Goal: Task Accomplishment & Management: Use online tool/utility

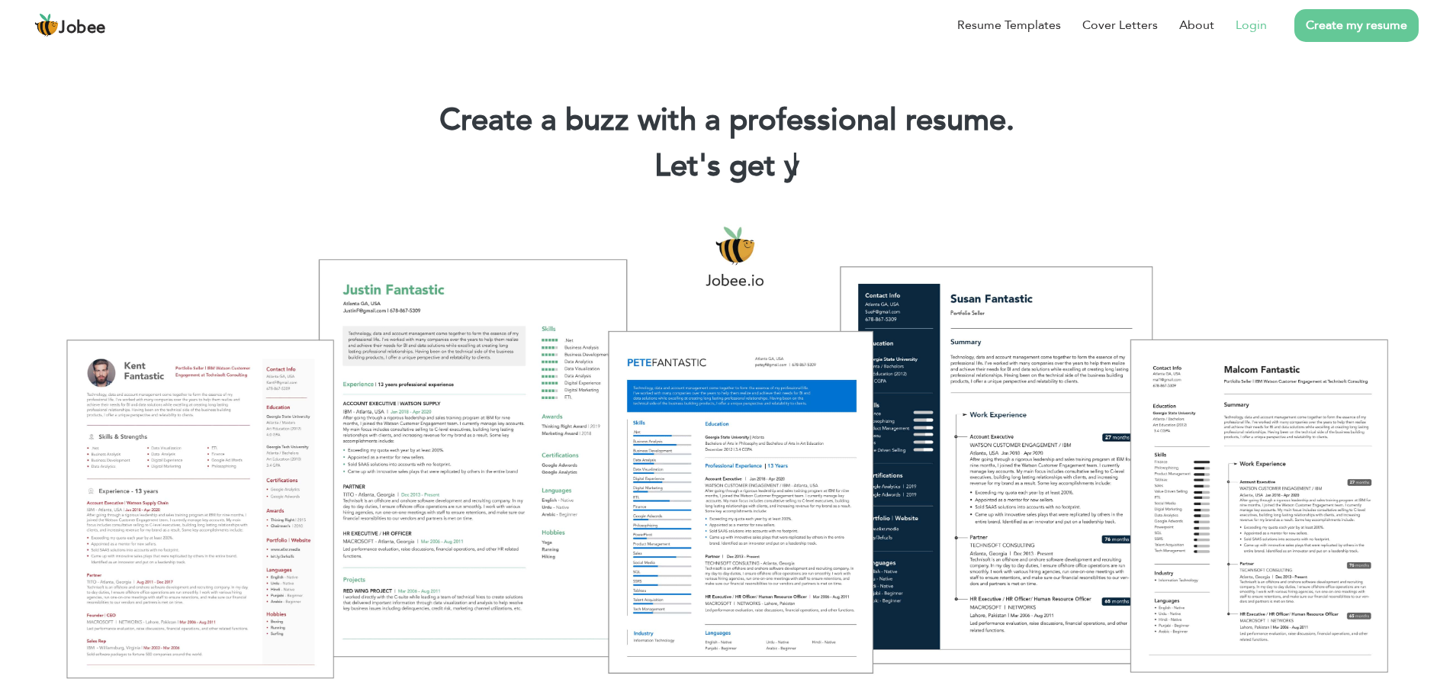
click at [1245, 23] on link "Login" at bounding box center [1250, 25] width 31 height 18
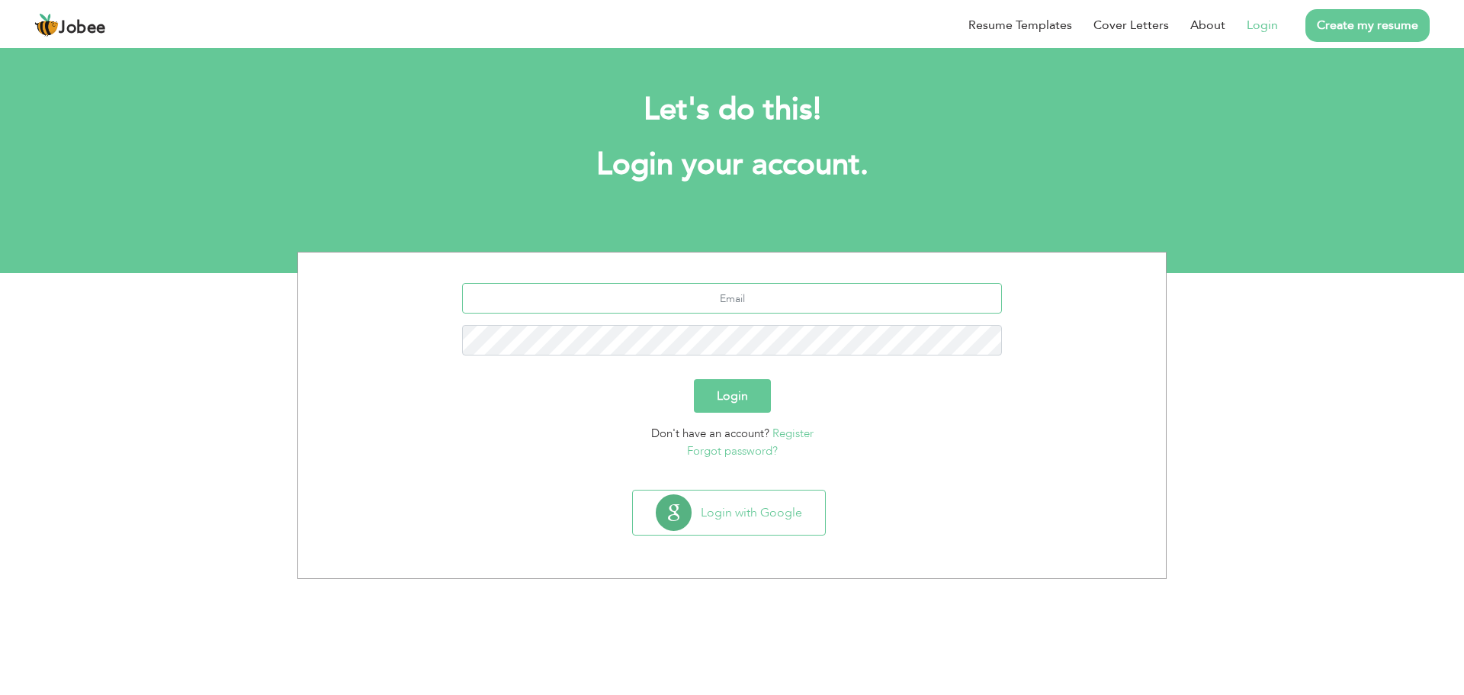
click at [744, 307] on input "text" at bounding box center [732, 298] width 541 height 31
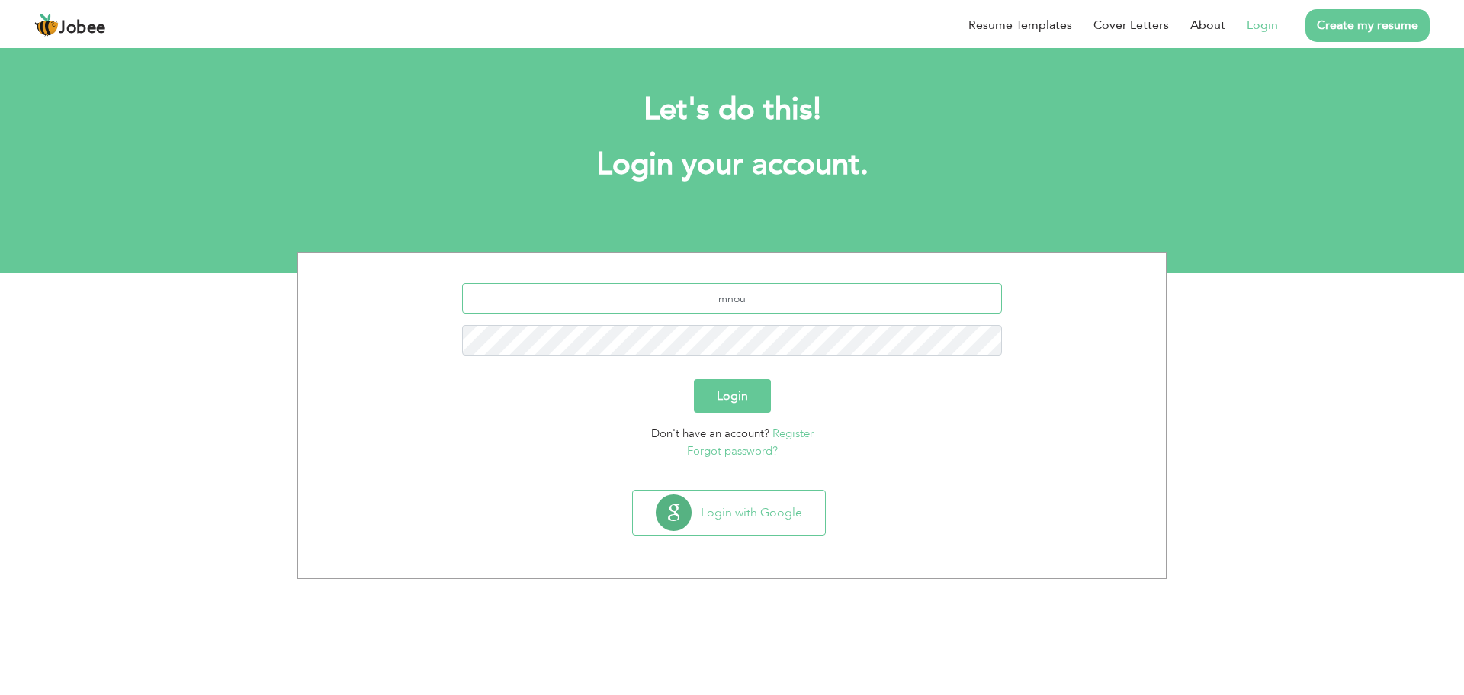
type input "[EMAIL_ADDRESS][DOMAIN_NAME]"
click at [734, 390] on button "Login" at bounding box center [732, 396] width 77 height 34
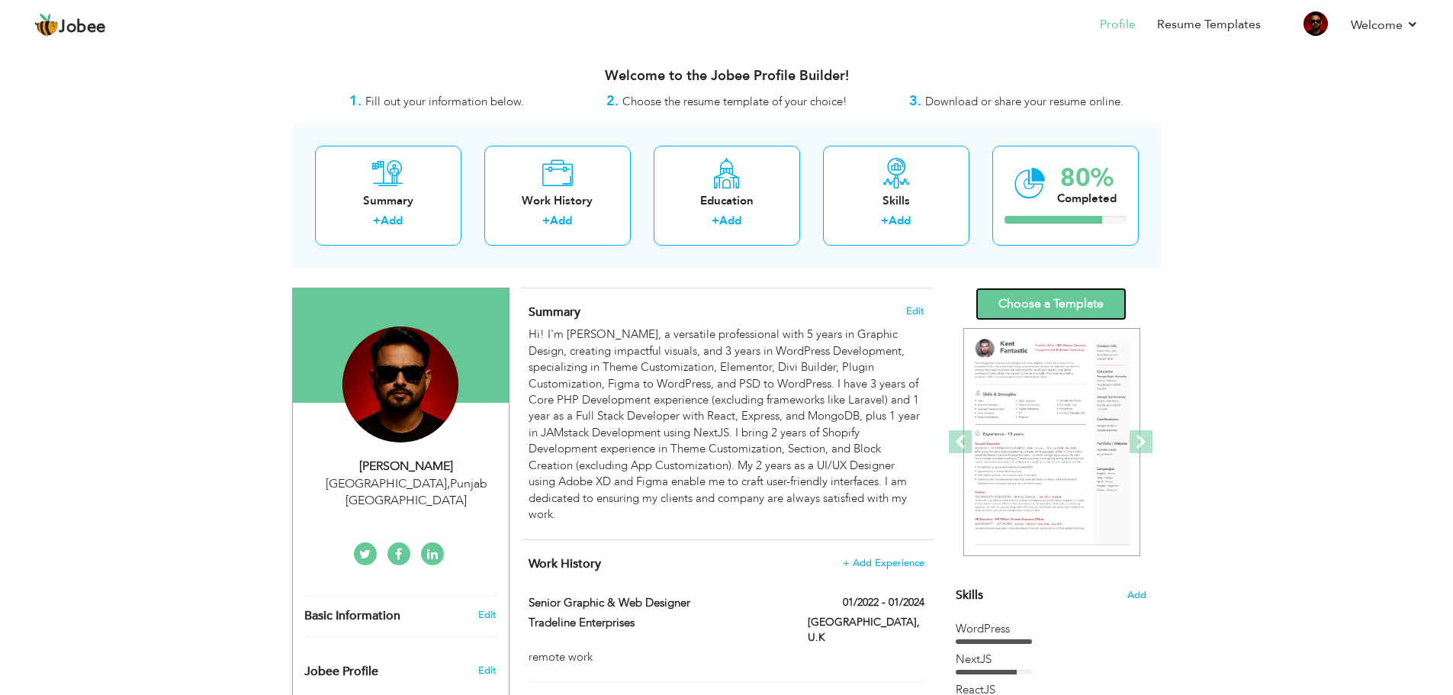
click at [1062, 300] on link "Choose a Template" at bounding box center [1050, 303] width 151 height 33
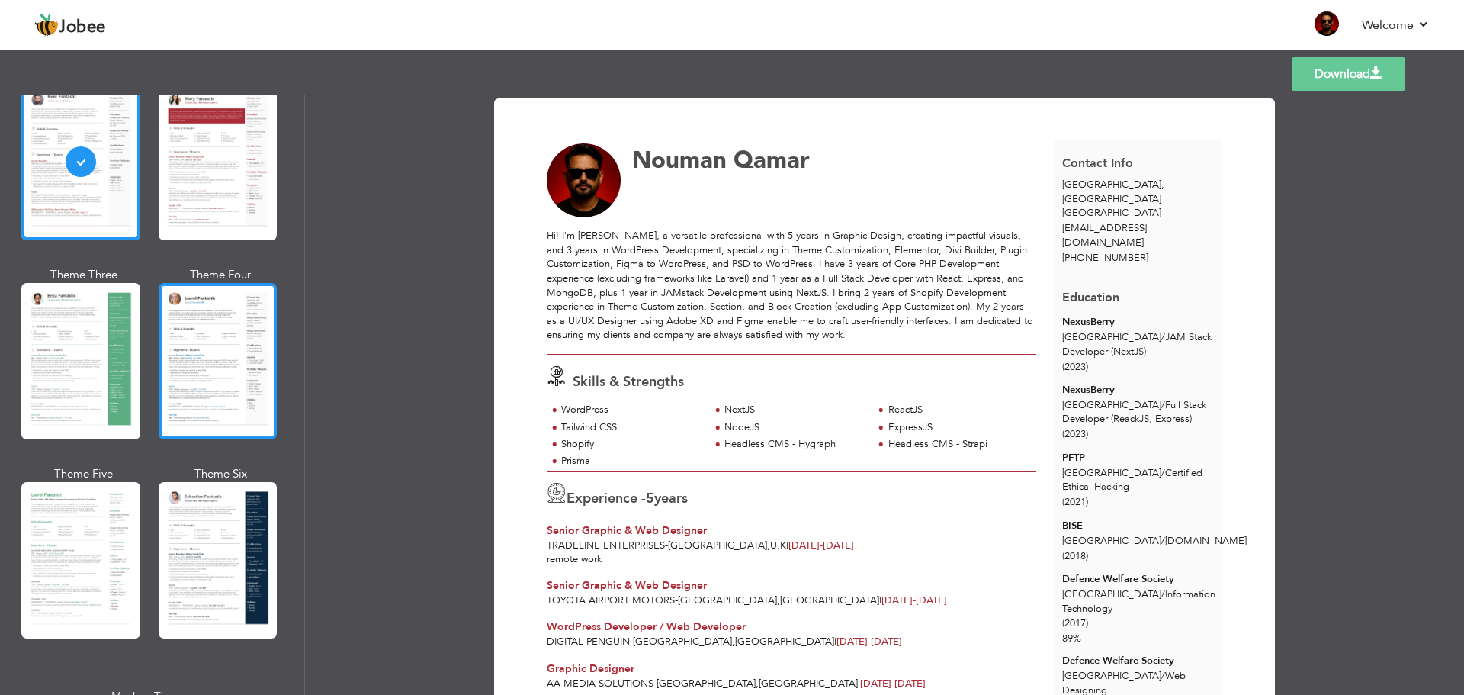
scroll to position [119, 0]
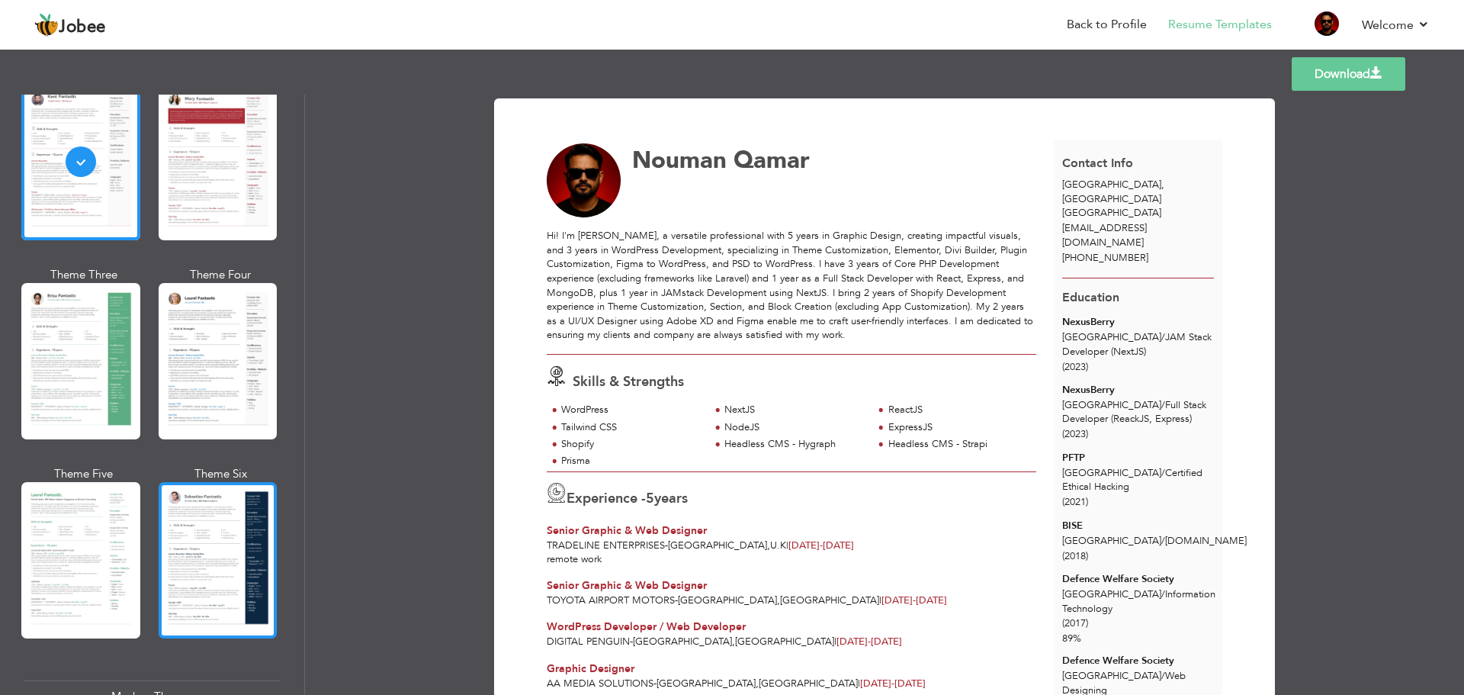
click at [215, 542] on div at bounding box center [218, 560] width 119 height 156
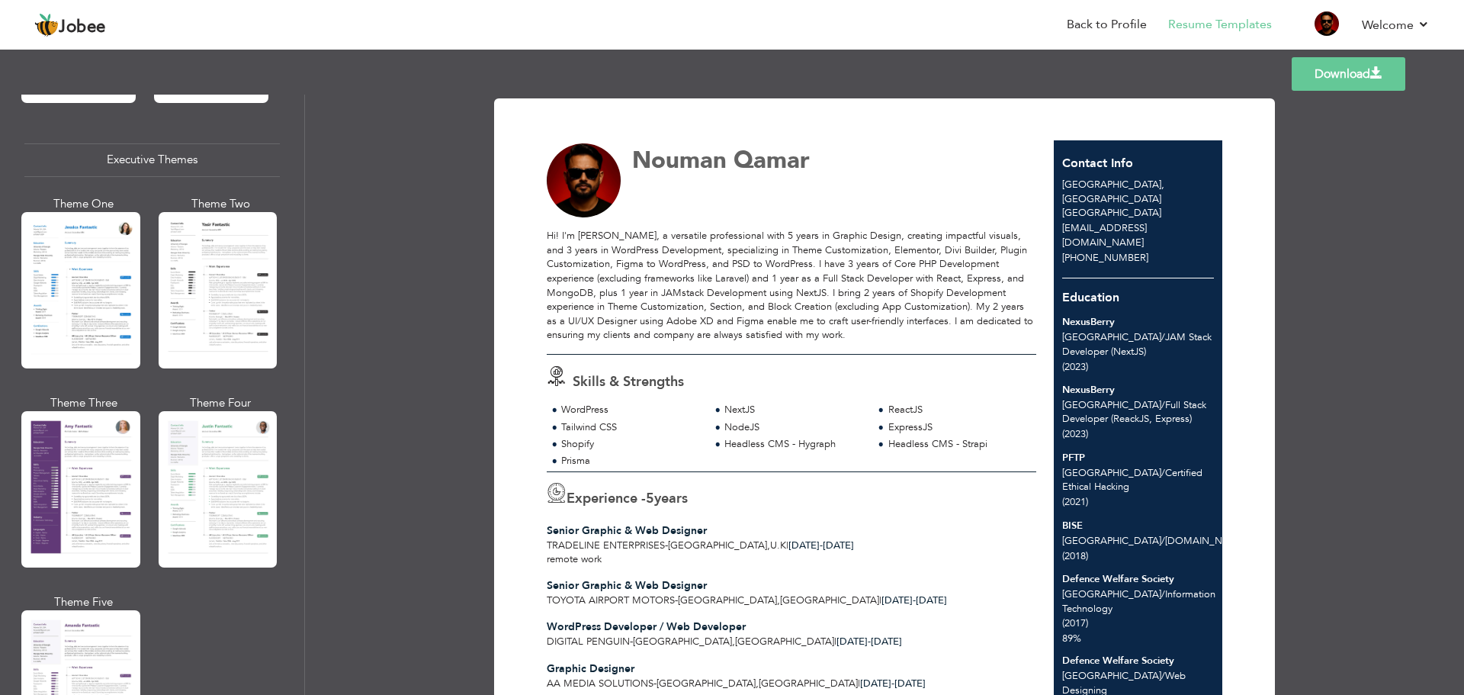
scroll to position [1119, 0]
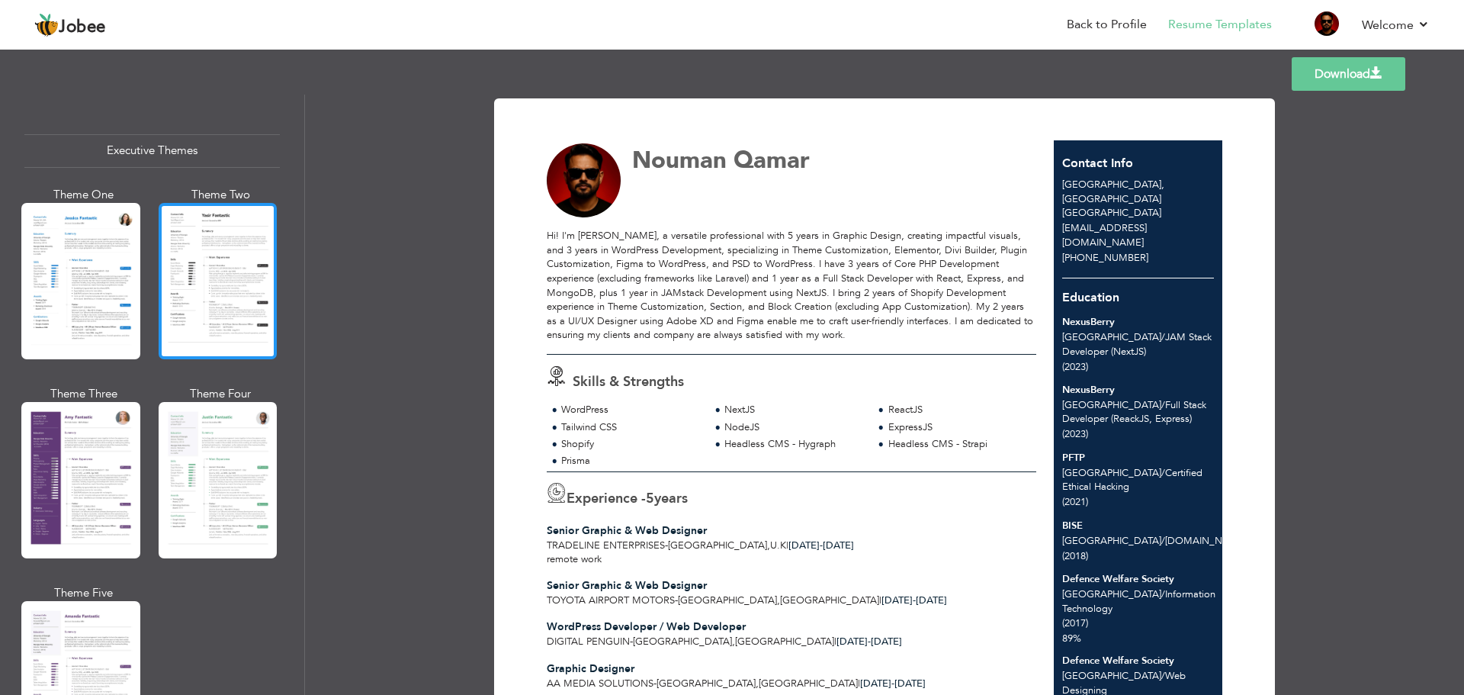
click at [212, 282] on div at bounding box center [218, 281] width 119 height 156
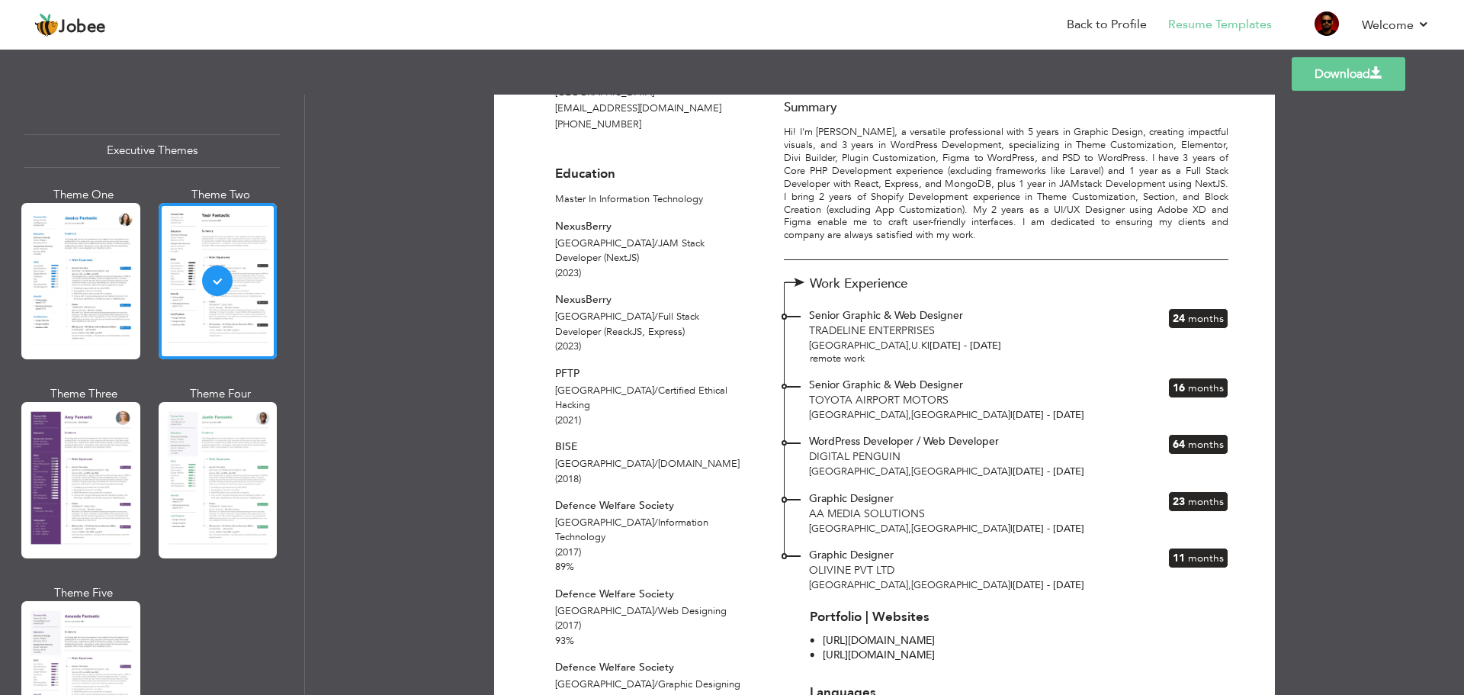
scroll to position [0, 0]
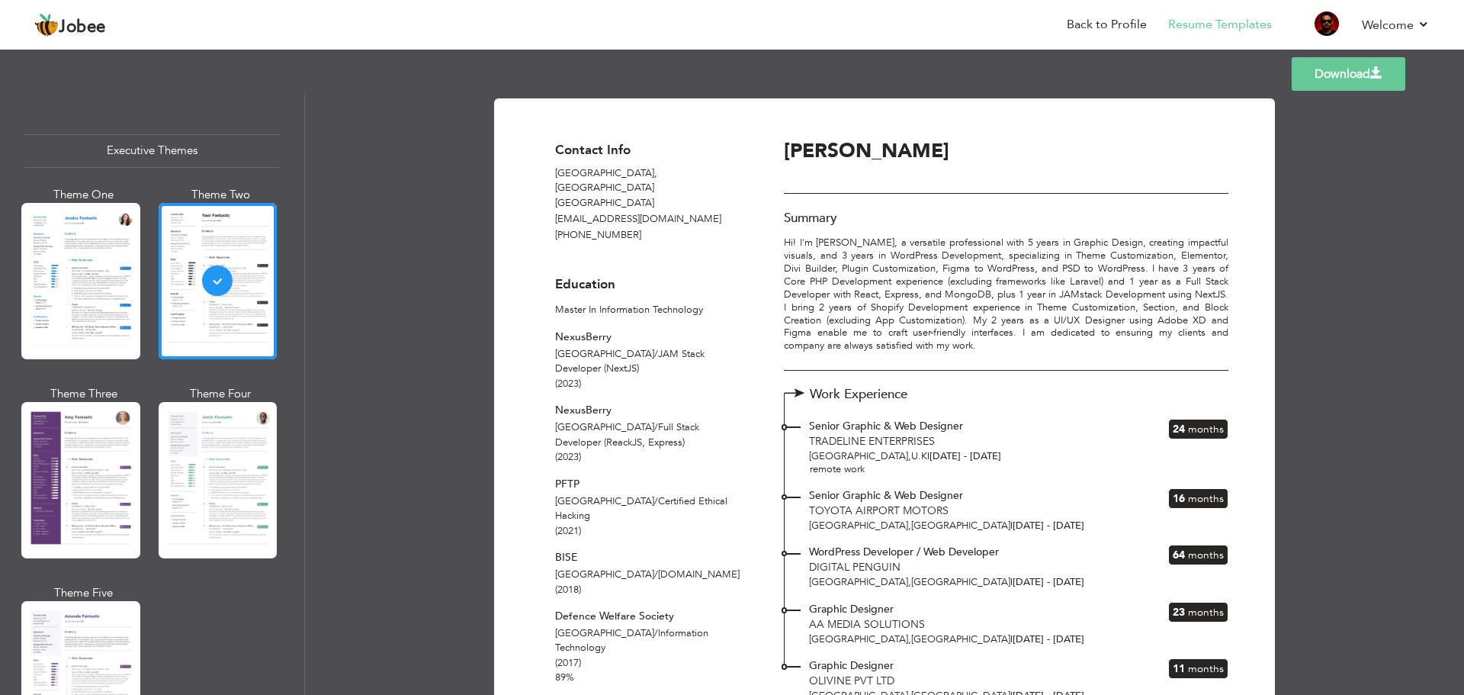
click at [1335, 72] on link "Download" at bounding box center [1349, 74] width 114 height 34
